Goal: Information Seeking & Learning: Learn about a topic

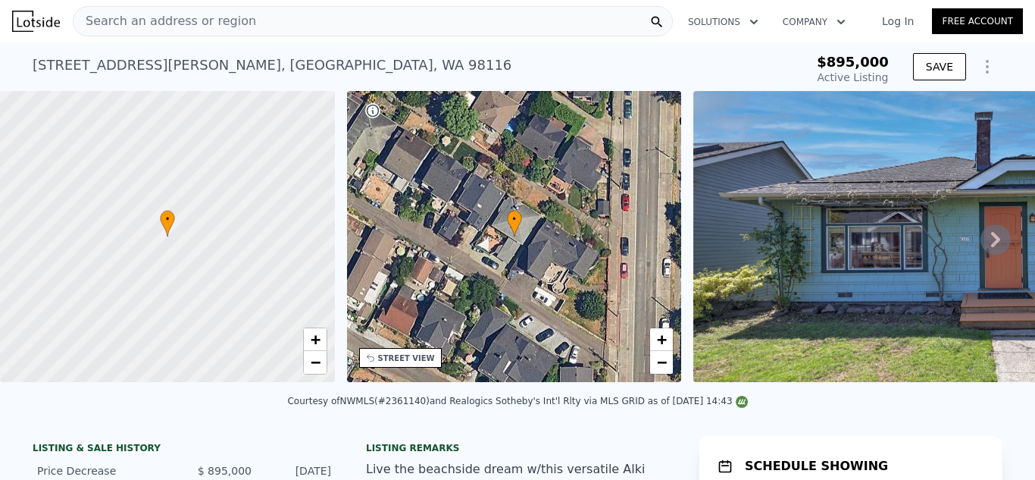
click at [568, 27] on div "Search an address or region" at bounding box center [373, 21] width 600 height 30
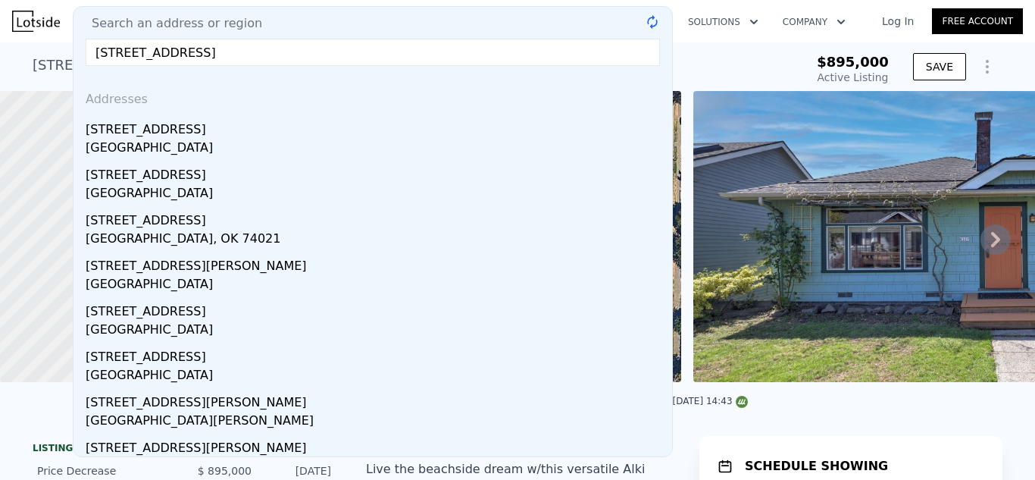
type input "[STREET_ADDRESS]"
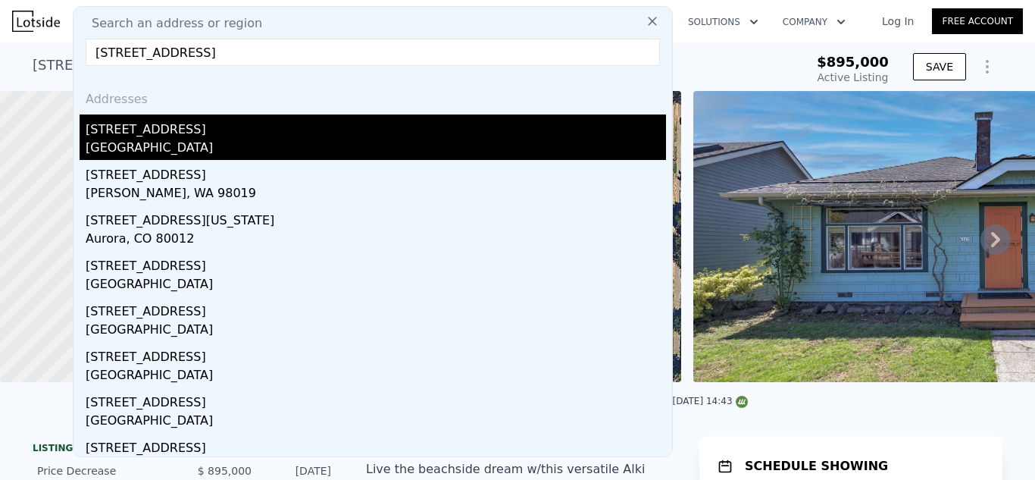
click at [455, 125] on div "[STREET_ADDRESS]" at bounding box center [376, 126] width 581 height 24
click at [455, 125] on div "• + −" at bounding box center [514, 236] width 335 height 291
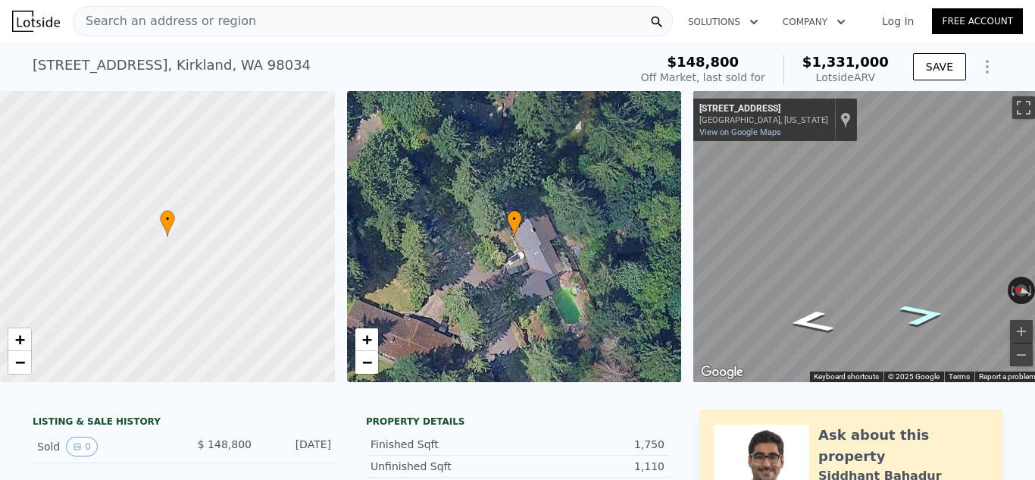
click at [919, 324] on icon "Go Southeast, 76th Ave NE" at bounding box center [923, 315] width 85 height 33
click at [919, 324] on icon "Go Southeast, 76th Ave NE" at bounding box center [923, 315] width 83 height 32
click at [919, 324] on icon "Go Southeast, 76th Ave NE" at bounding box center [924, 316] width 80 height 32
click at [1021, 72] on div "[STREET_ADDRESS] Sold [DATE] for $148,800 (~ARV $1.331m ) $148,800 Off Market, …" at bounding box center [517, 66] width 1035 height 49
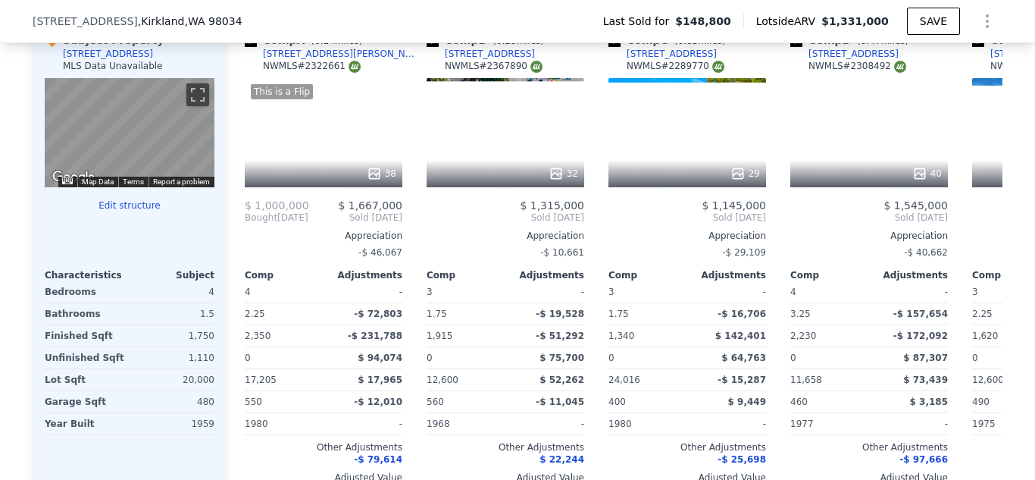
scroll to position [1632, 0]
